Goal: Transaction & Acquisition: Purchase product/service

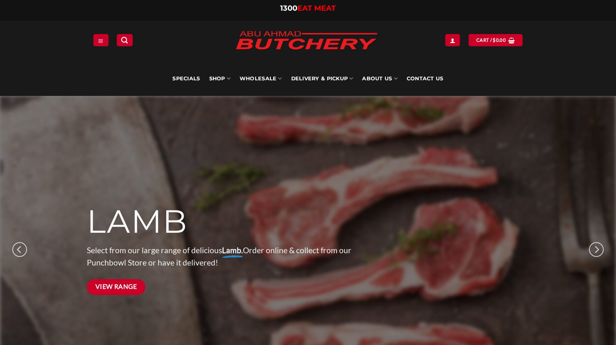
click at [123, 291] on span "View Range" at bounding box center [116, 286] width 42 height 10
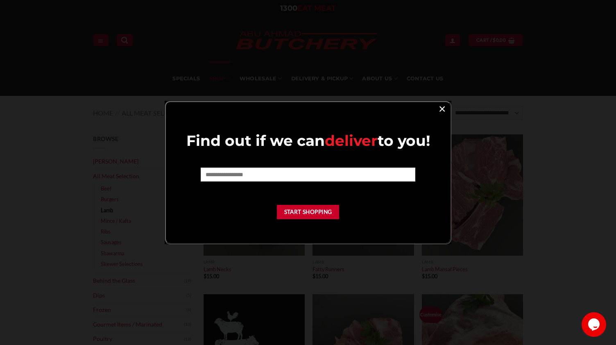
click at [443, 108] on link "×" at bounding box center [442, 108] width 12 height 11
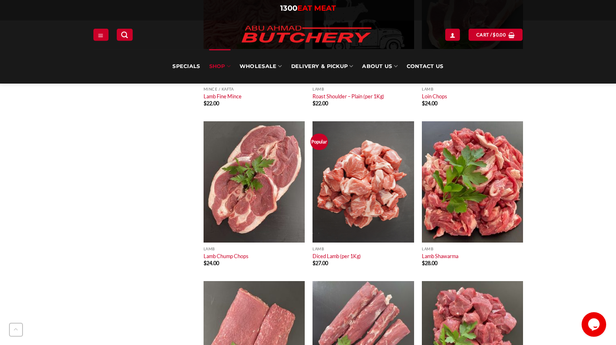
scroll to position [810, 0]
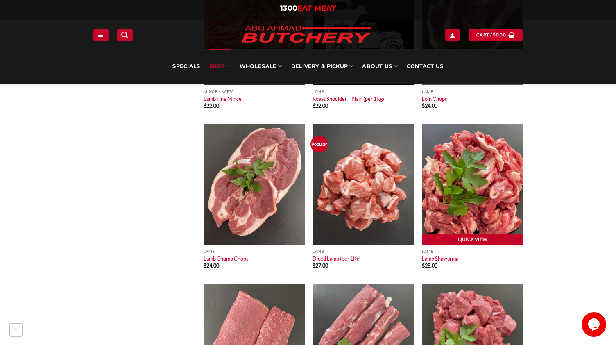
click at [490, 208] on img at bounding box center [472, 184] width 101 height 121
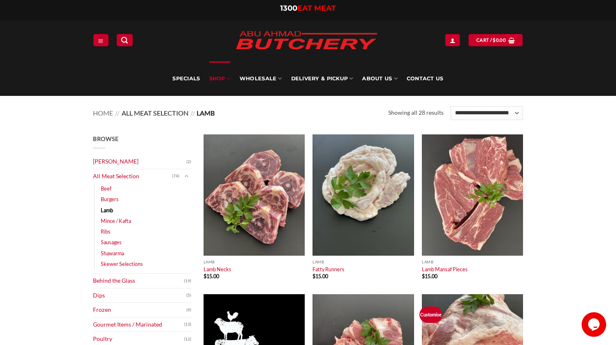
click at [157, 114] on link "All Meat Selection" at bounding box center [155, 113] width 67 height 8
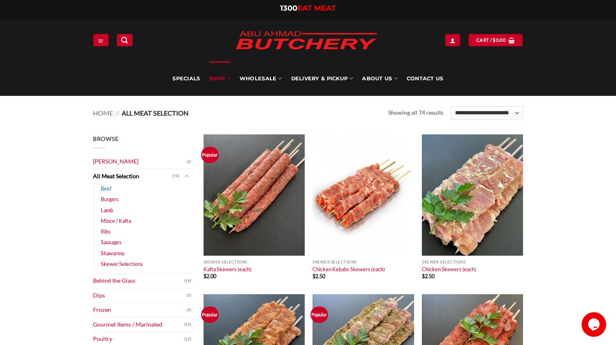
click at [107, 188] on link "Beef" at bounding box center [106, 188] width 11 height 11
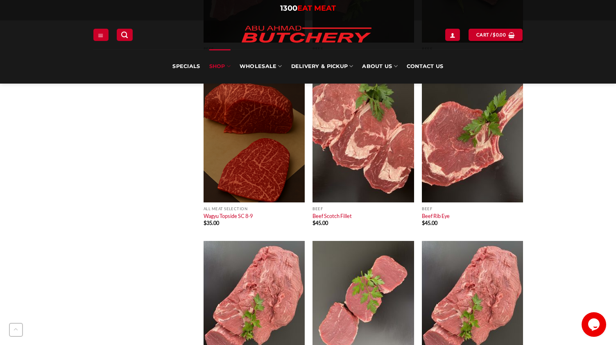
scroll to position [511, 0]
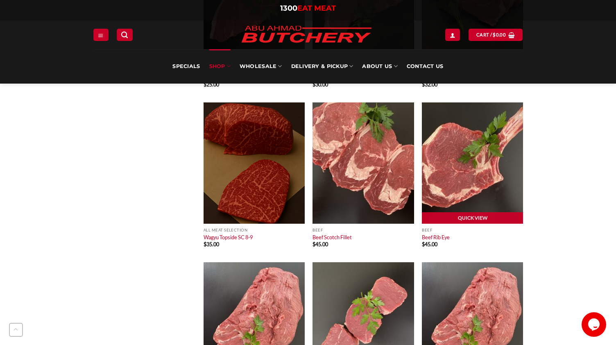
click at [467, 170] on img at bounding box center [472, 162] width 101 height 121
